Goal: Transaction & Acquisition: Purchase product/service

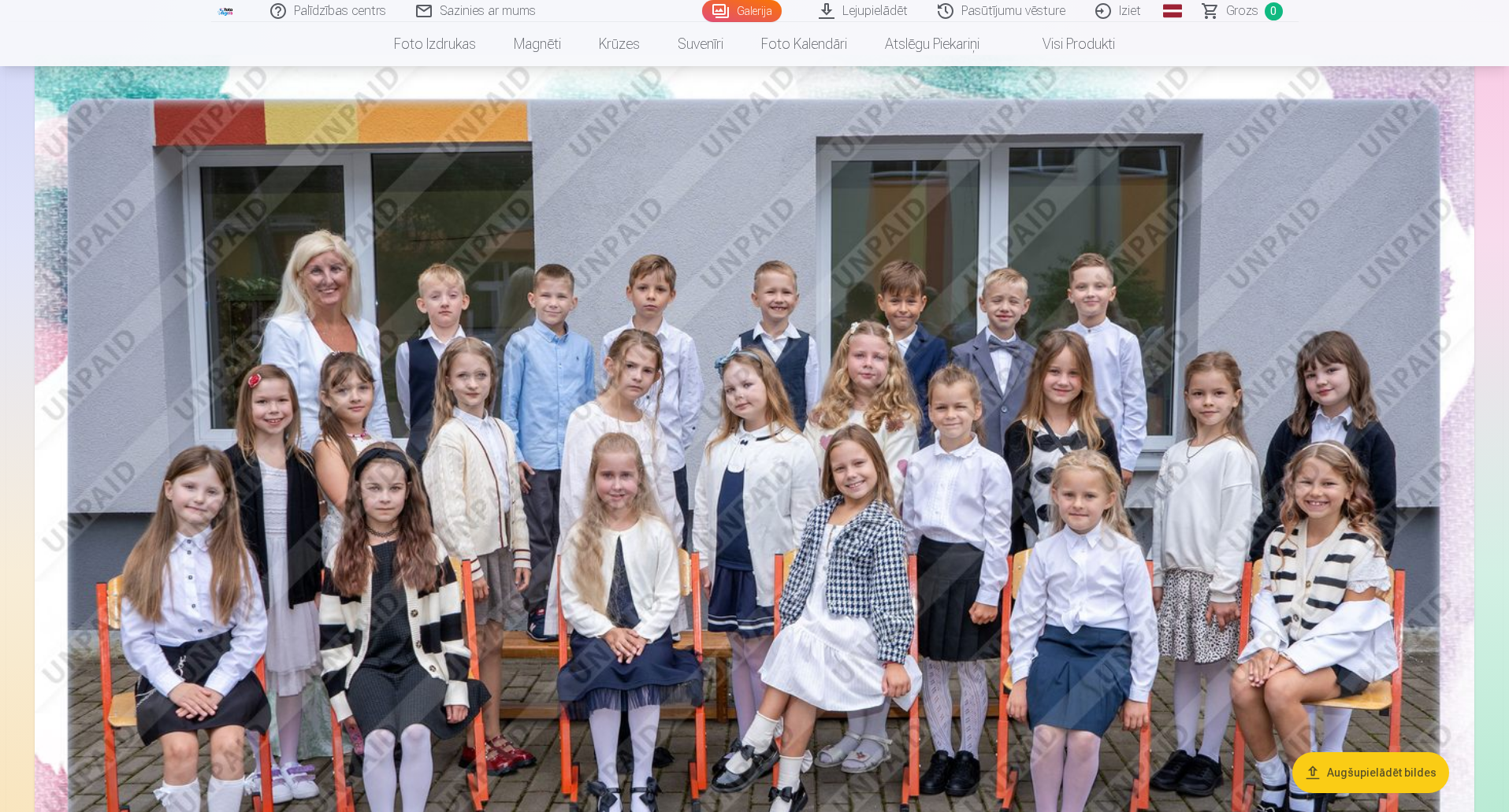
scroll to position [79, 0]
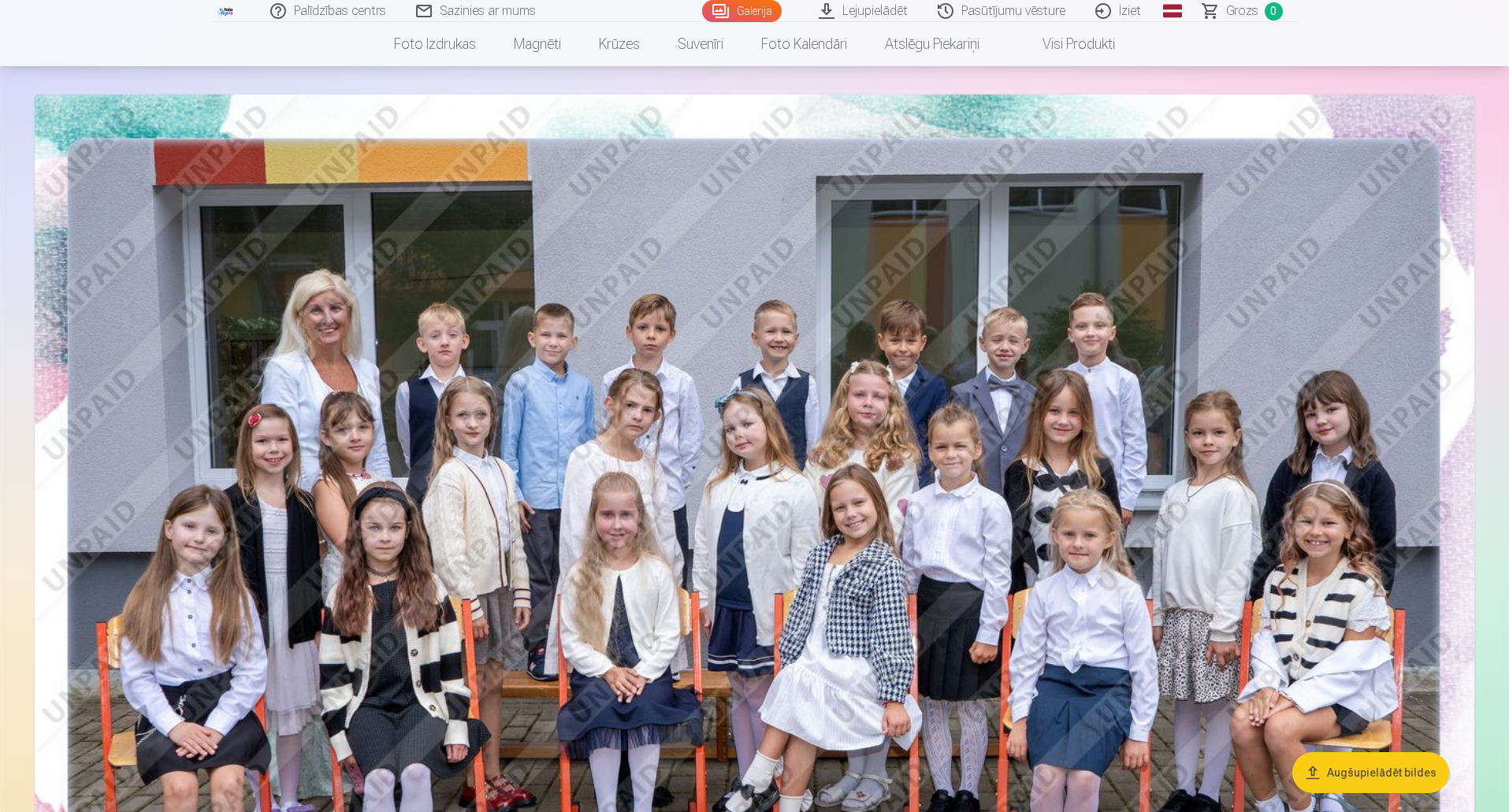
click at [967, 299] on img at bounding box center [754, 575] width 1440 height 960
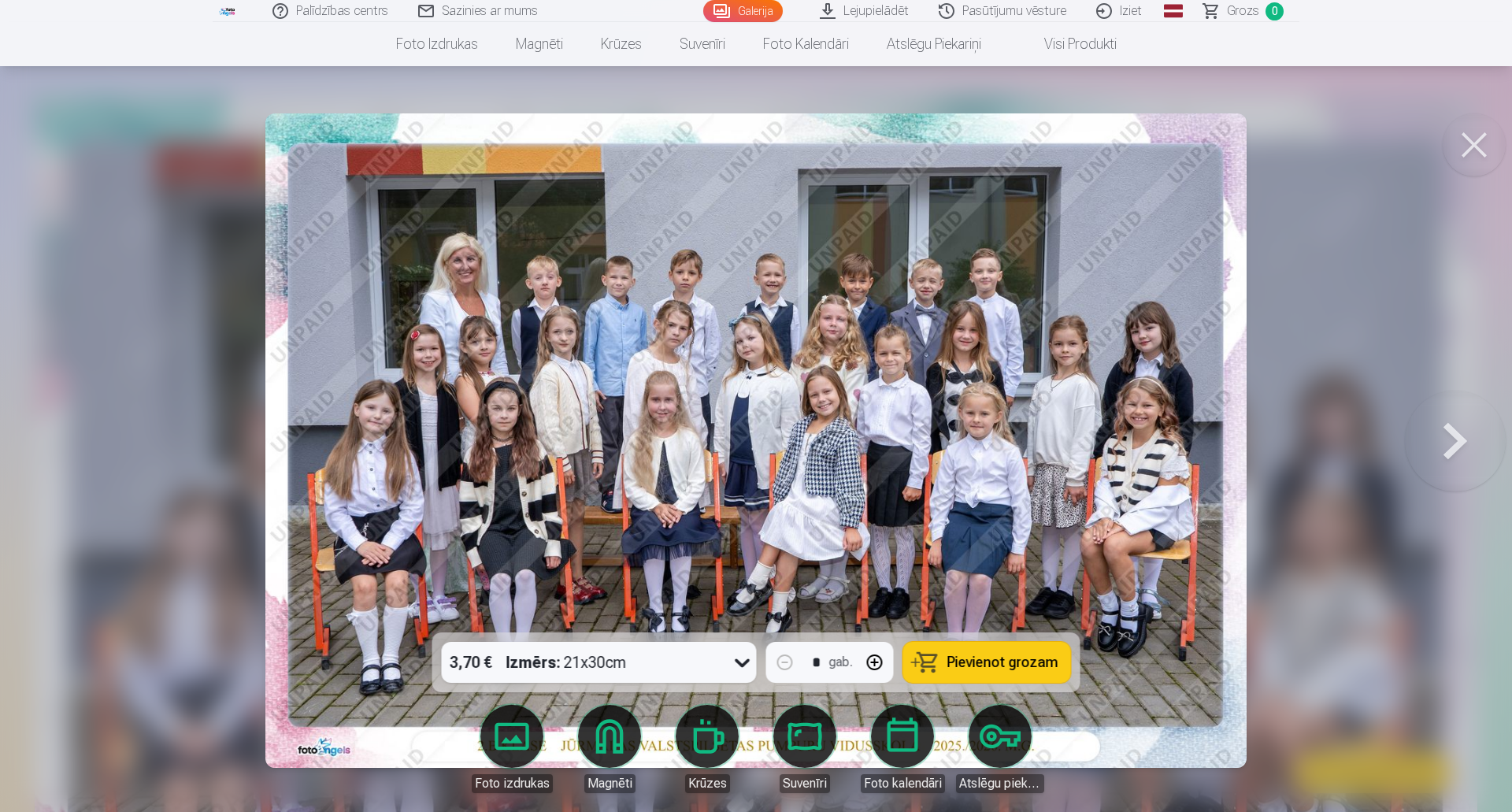
click at [1472, 453] on button at bounding box center [1455, 441] width 101 height 352
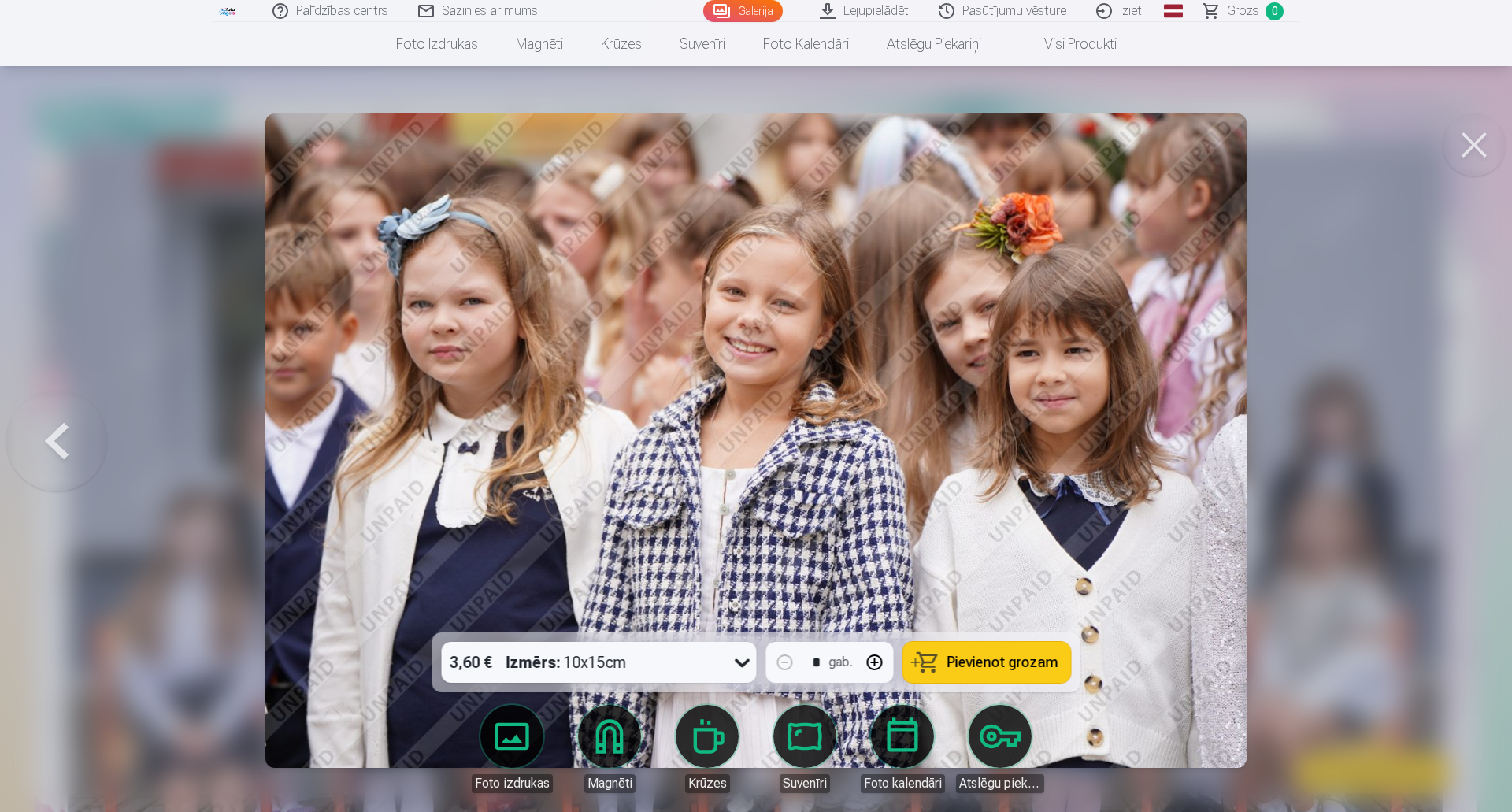
click at [1472, 453] on div at bounding box center [756, 406] width 1512 height 812
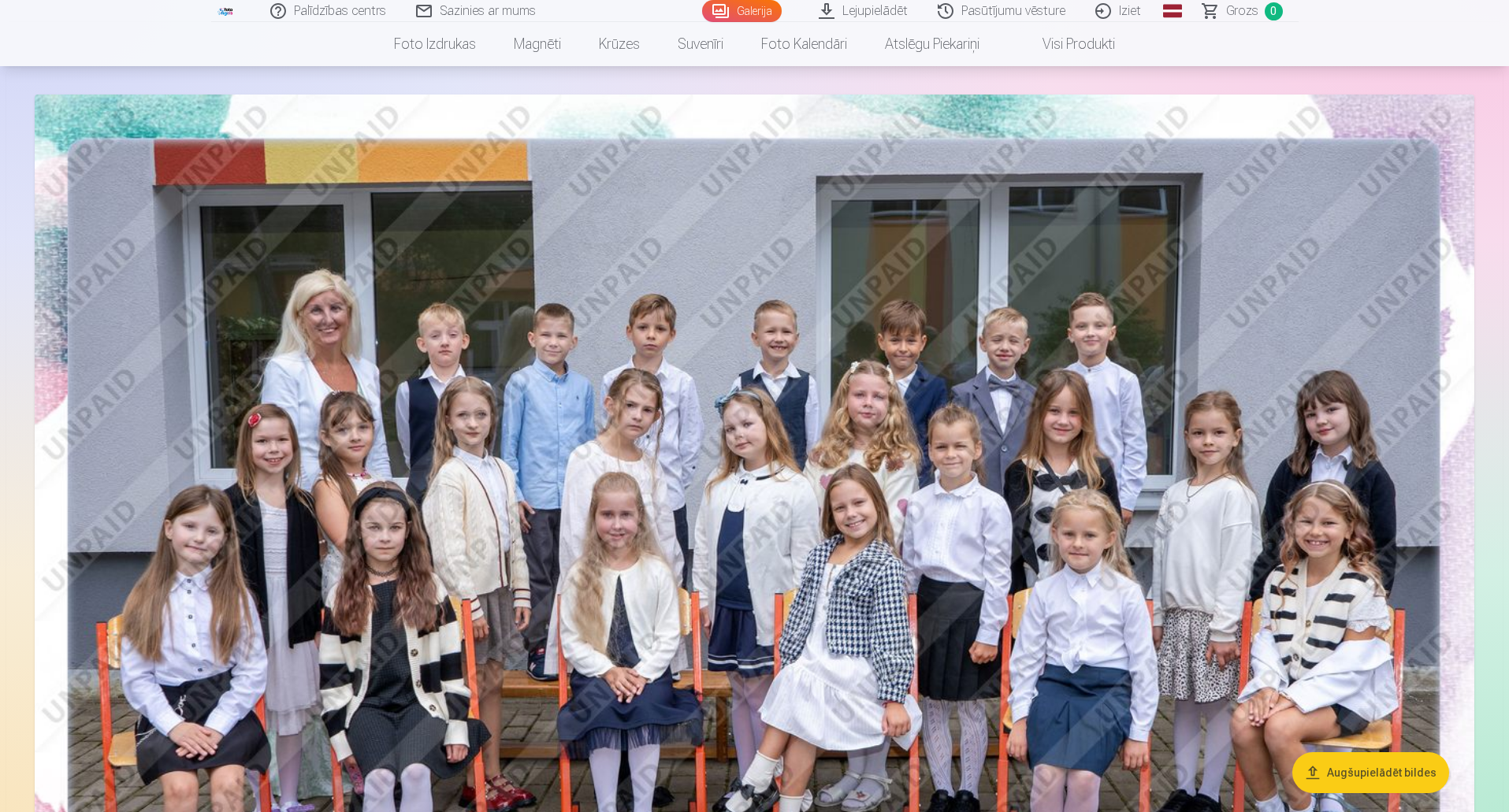
click at [1472, 453] on img at bounding box center [754, 575] width 1440 height 960
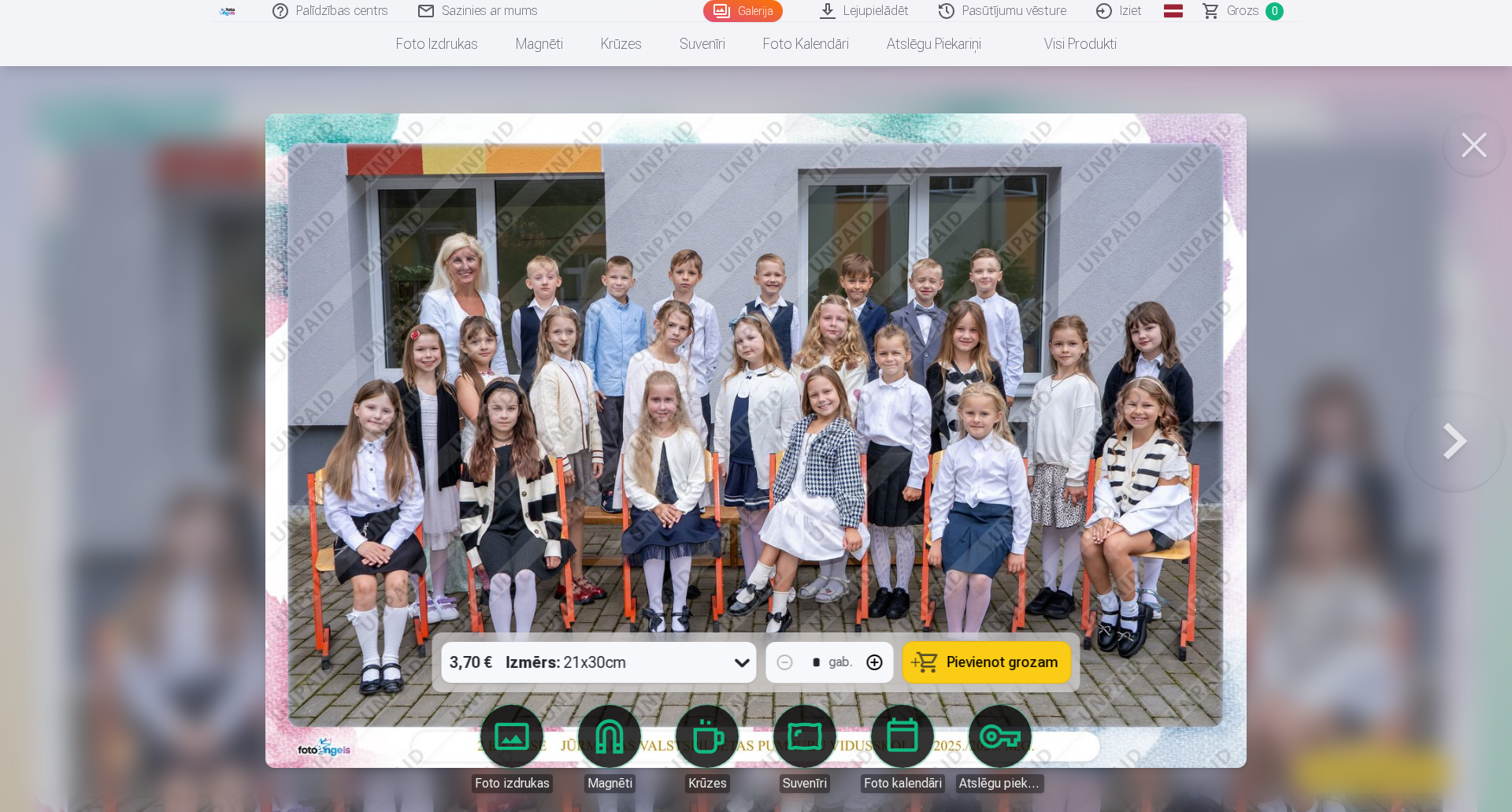
click at [1472, 453] on button at bounding box center [1455, 441] width 101 height 352
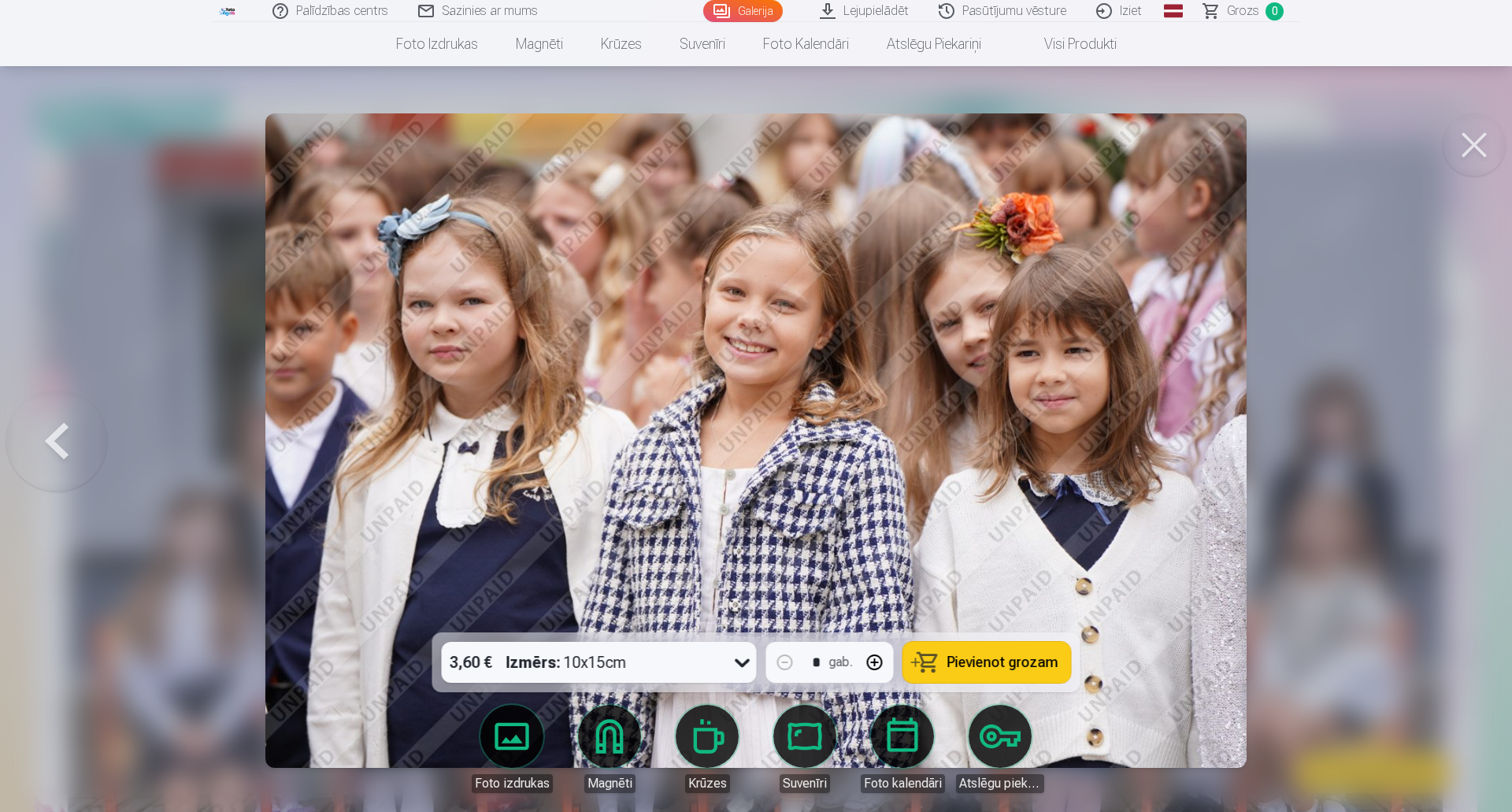
click at [66, 427] on button at bounding box center [56, 441] width 101 height 352
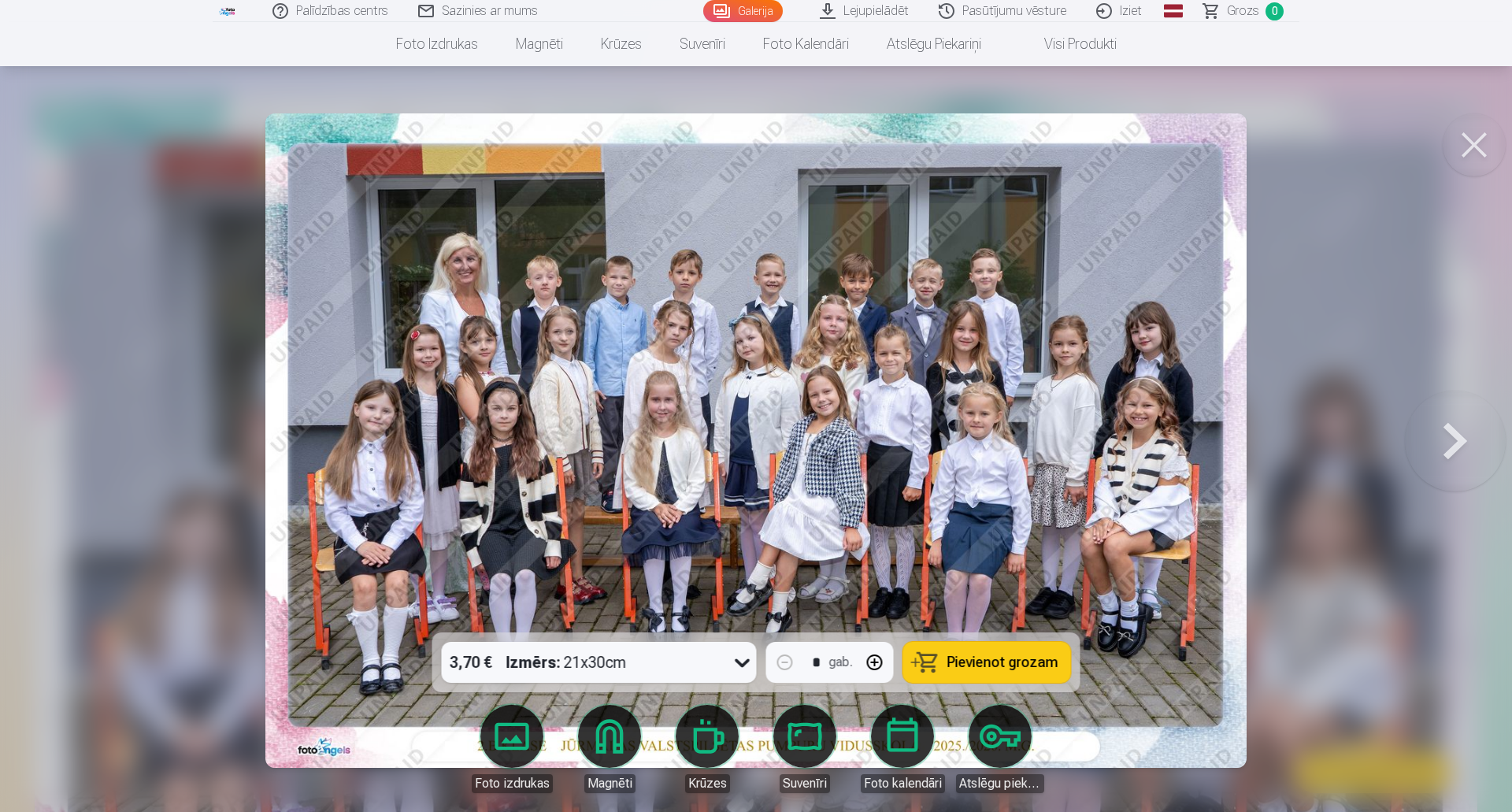
click at [1438, 442] on button at bounding box center [1455, 441] width 101 height 352
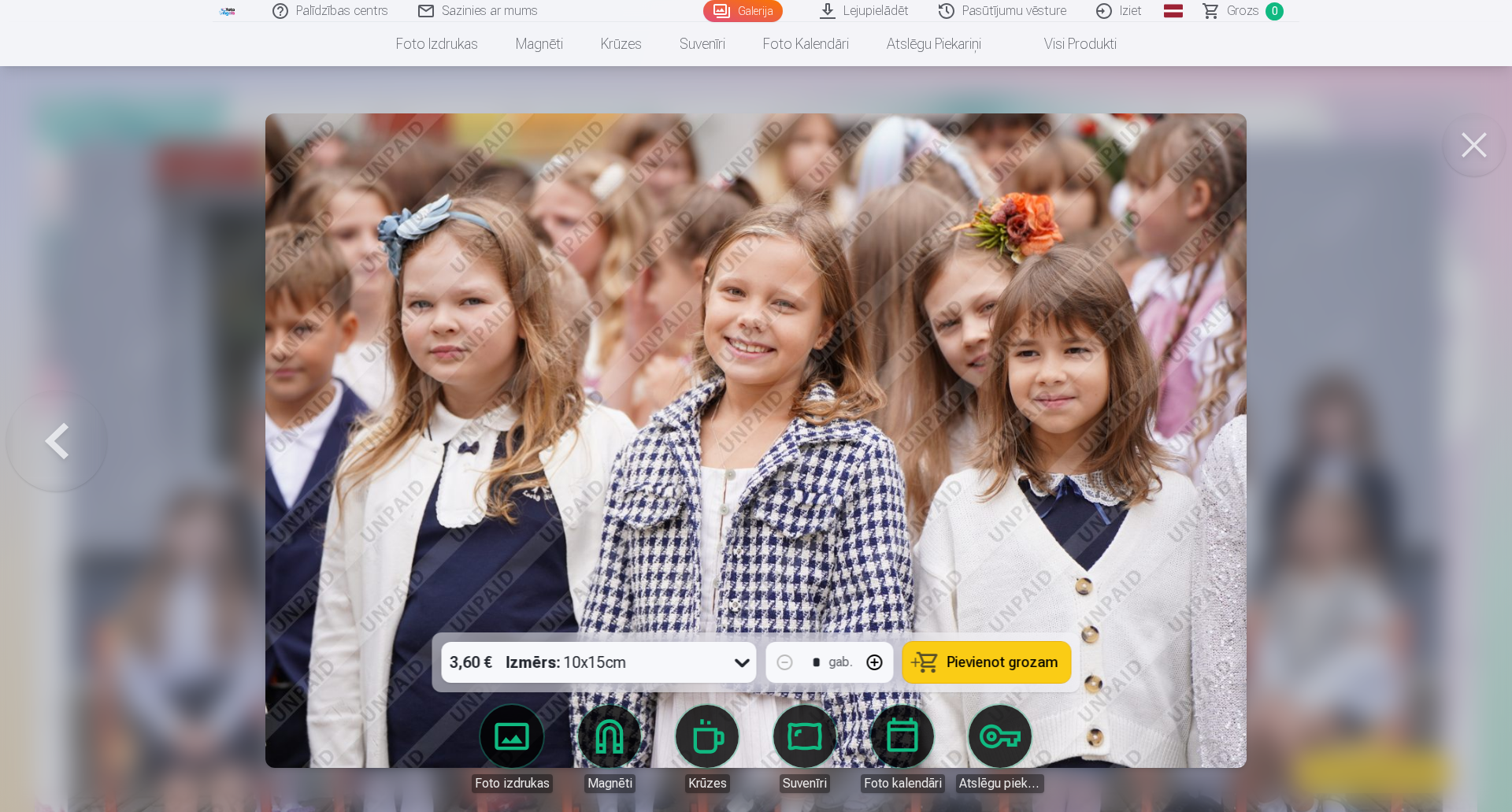
click at [45, 431] on button at bounding box center [56, 441] width 101 height 352
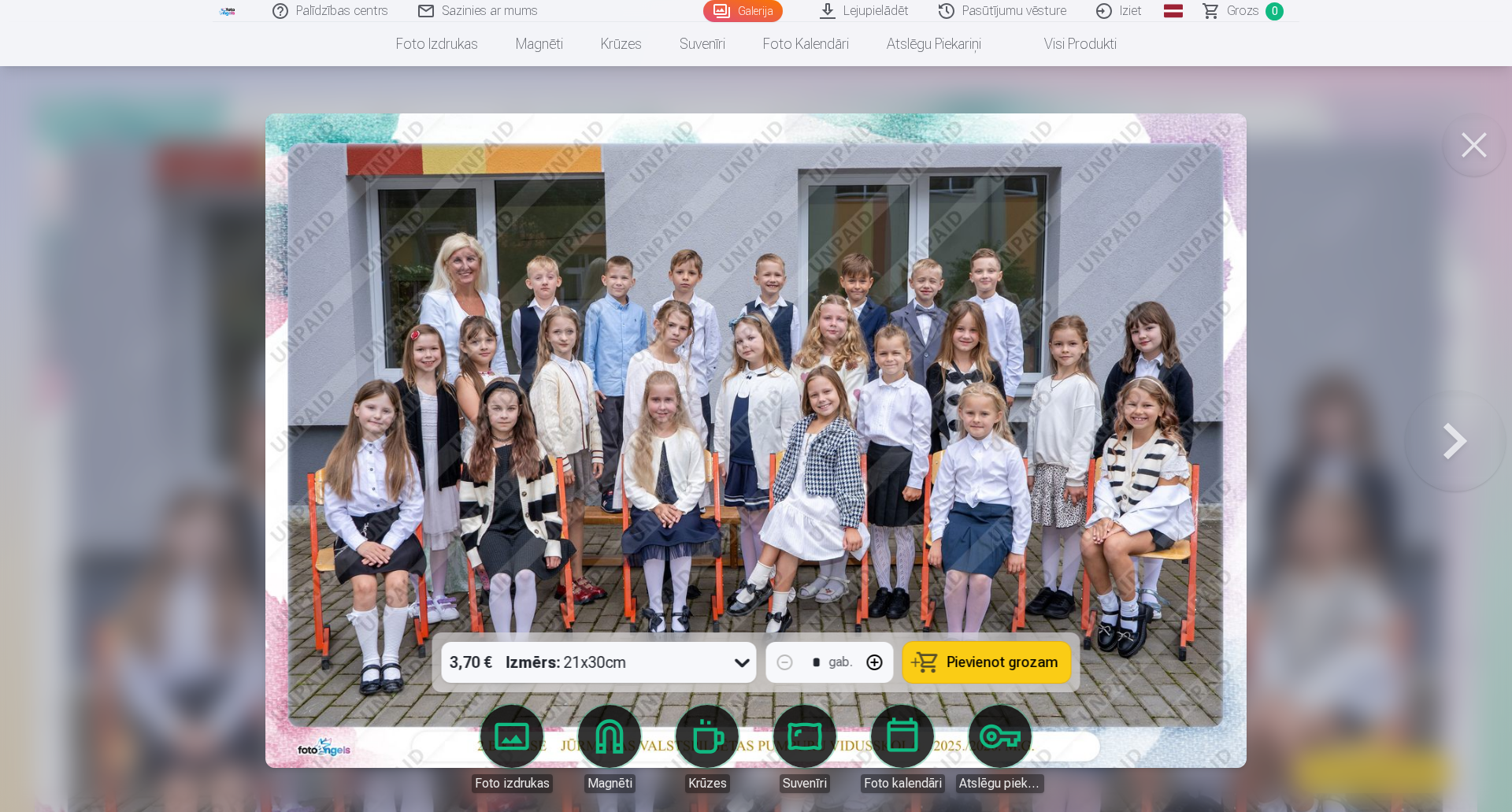
click at [750, 665] on icon at bounding box center [743, 663] width 25 height 25
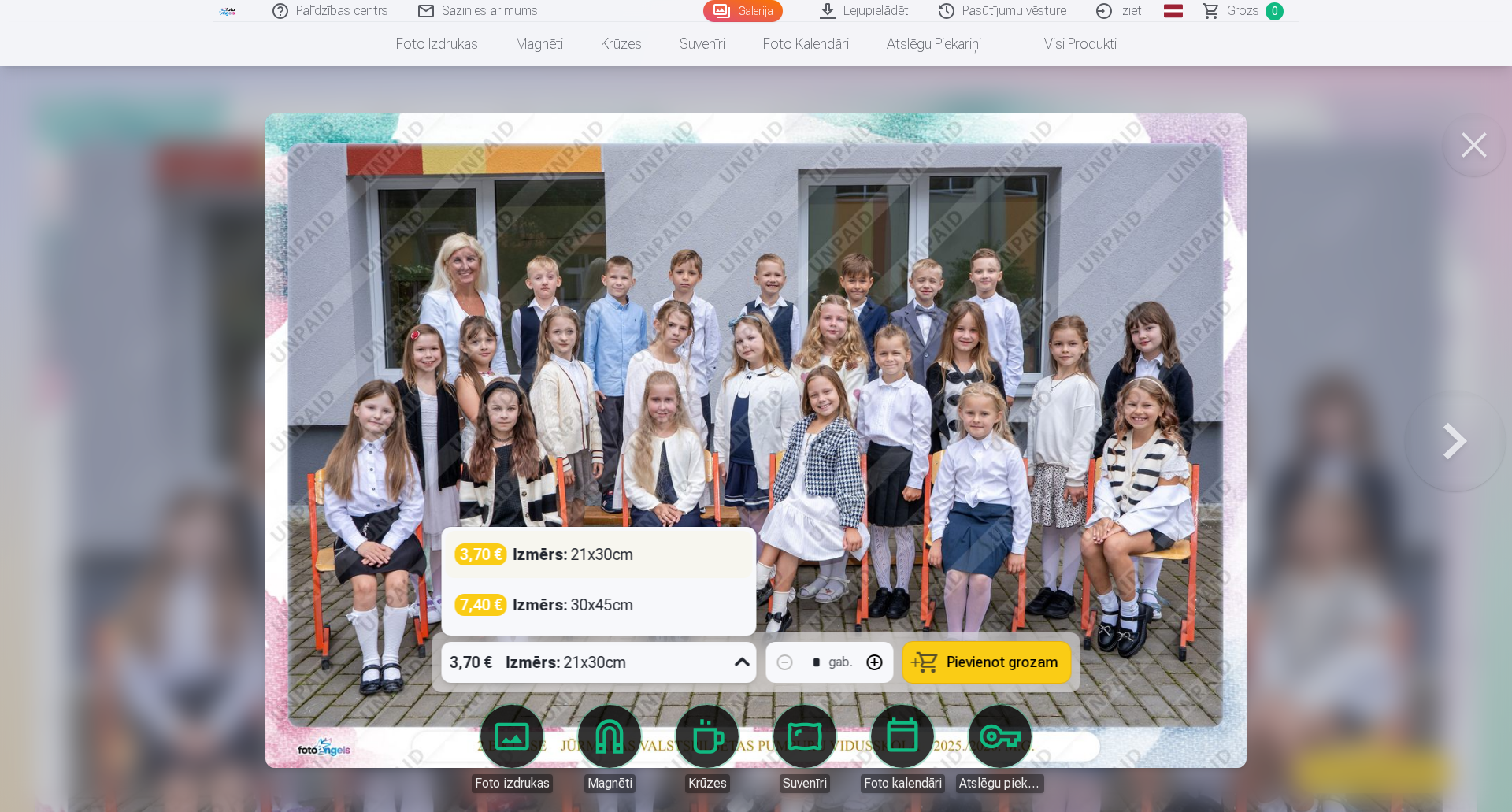
click at [664, 564] on div "3,70 € Izmērs : 21x30cm" at bounding box center [599, 555] width 288 height 22
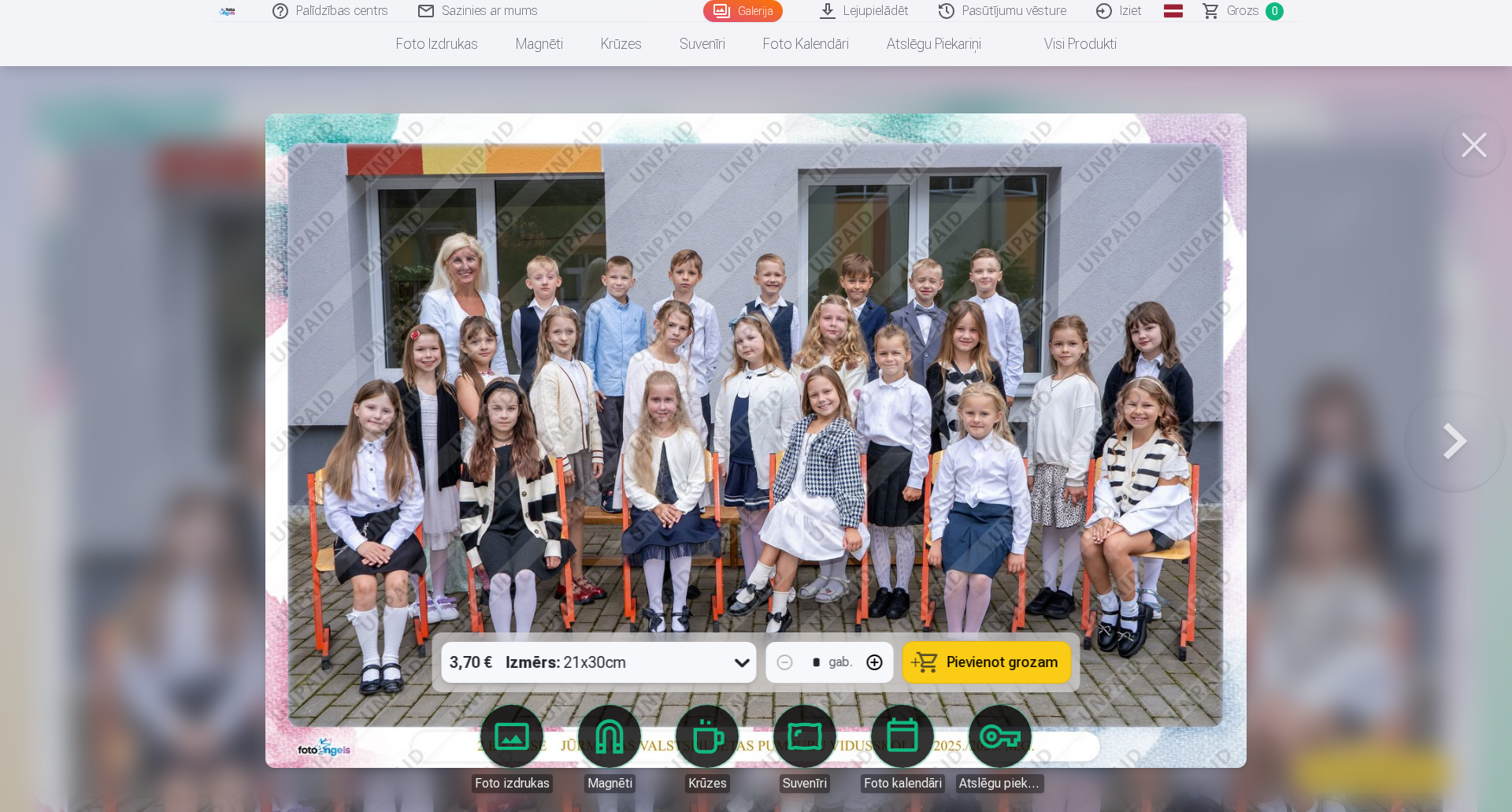
click at [974, 656] on span "Pievienot grozam" at bounding box center [1003, 663] width 111 height 14
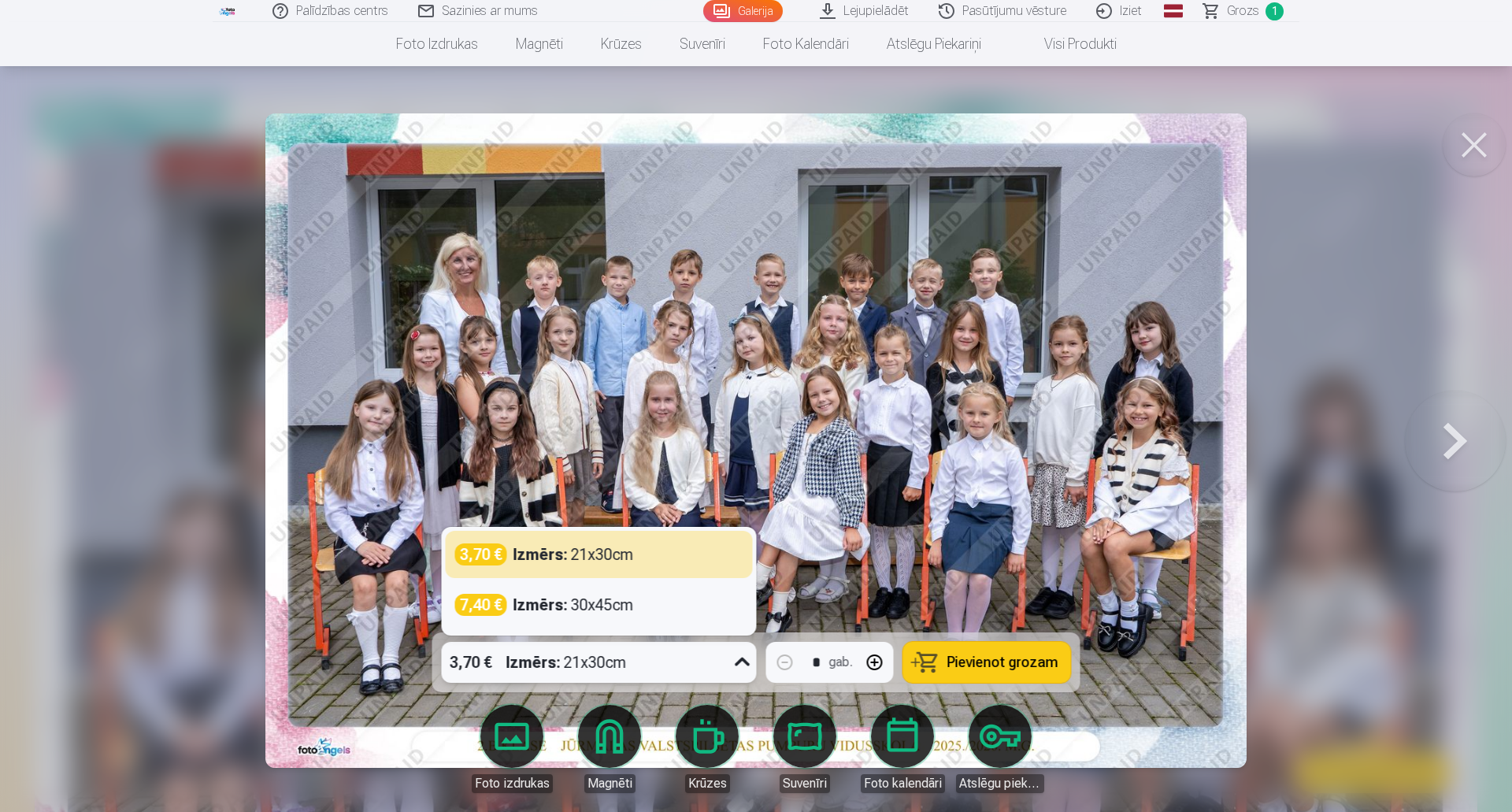
click at [735, 662] on icon at bounding box center [743, 663] width 25 height 25
click at [1479, 148] on button at bounding box center [1474, 144] width 63 height 63
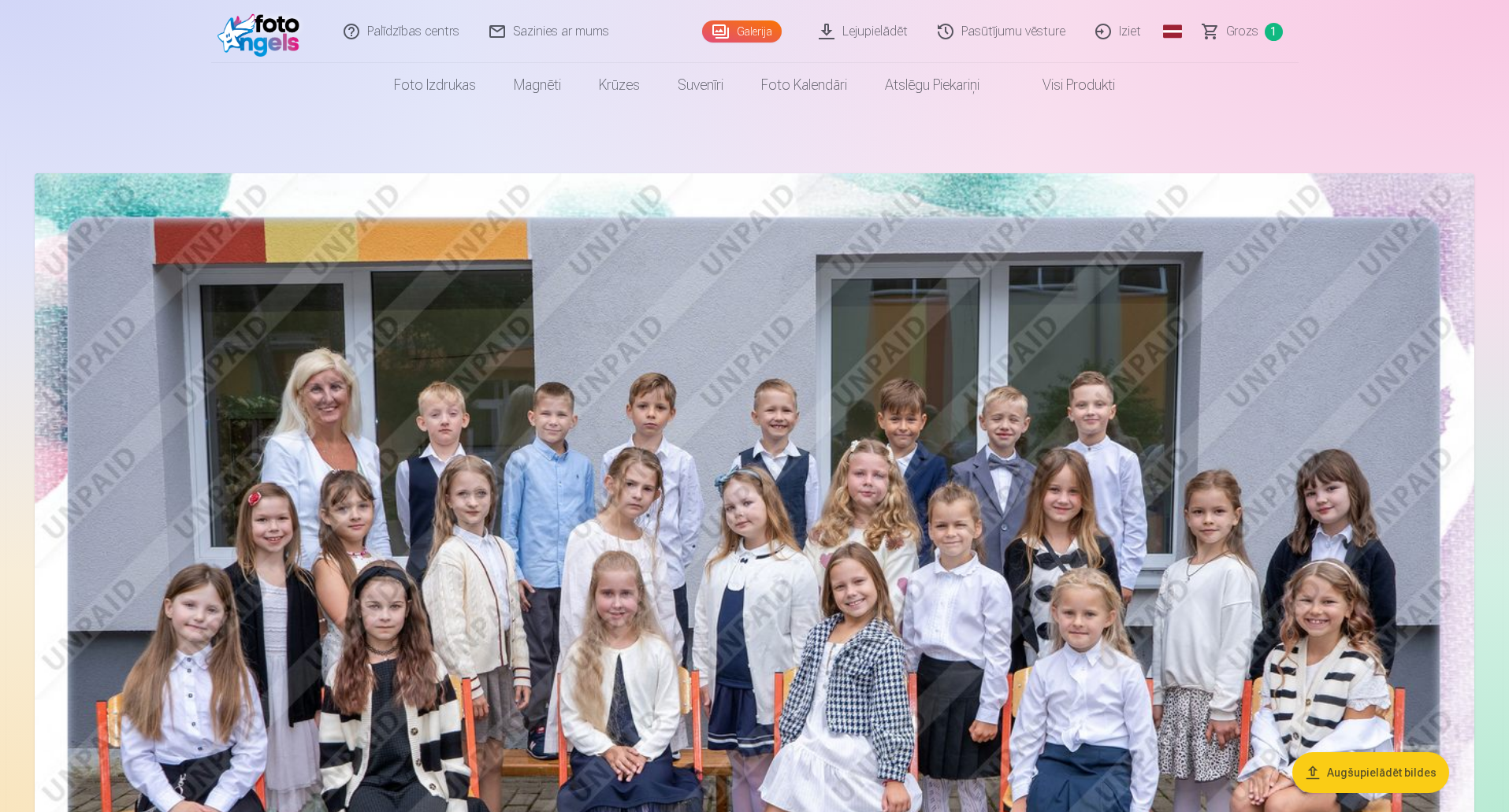
click at [1133, 33] on link "Iziet" at bounding box center [1118, 31] width 75 height 63
